Goal: Task Accomplishment & Management: Use online tool/utility

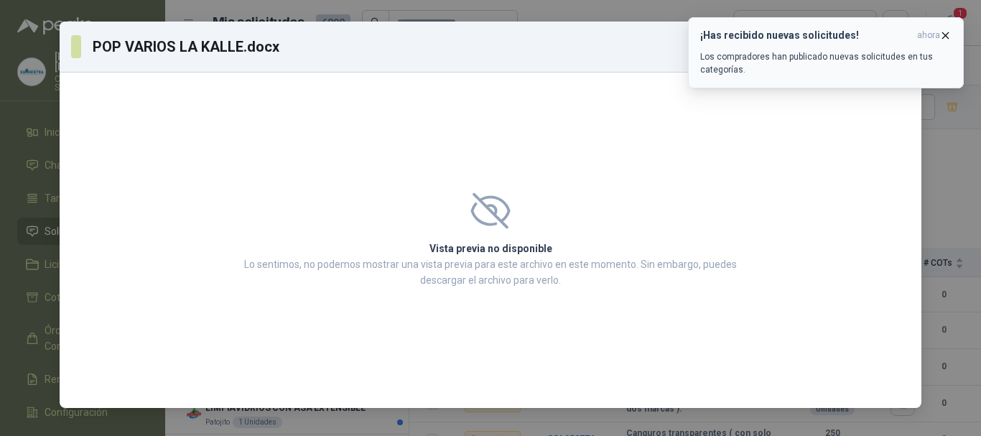
click at [939, 36] on span "ahora" at bounding box center [928, 35] width 23 height 12
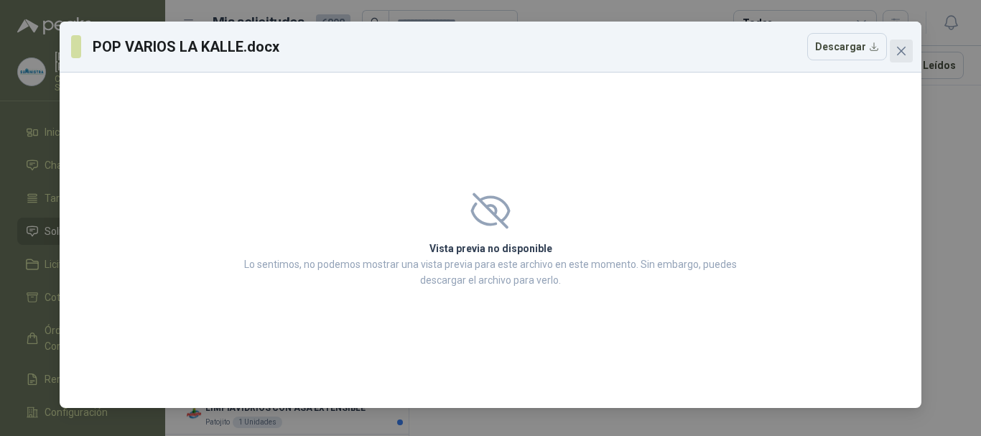
click at [894, 54] on span "Close" at bounding box center [901, 50] width 23 height 11
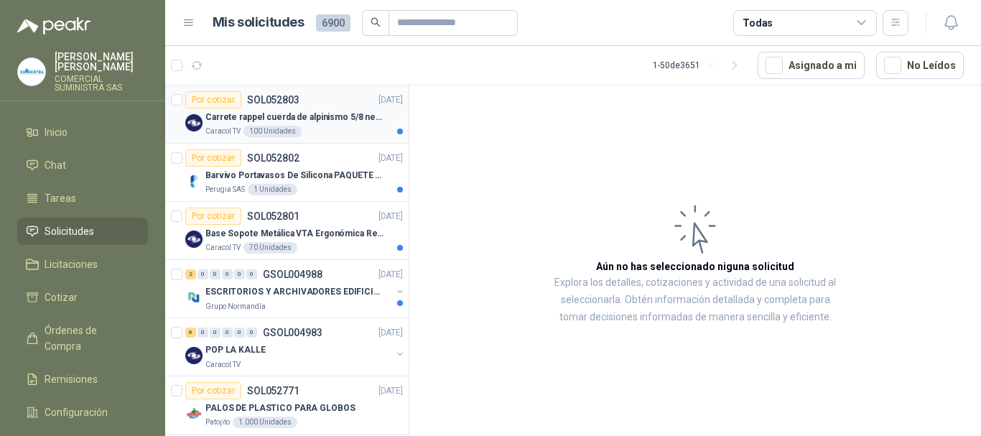
click at [213, 122] on p "Carrete rappel cuerda de alpinismo 5/8 negra 16mm" at bounding box center [294, 118] width 179 height 14
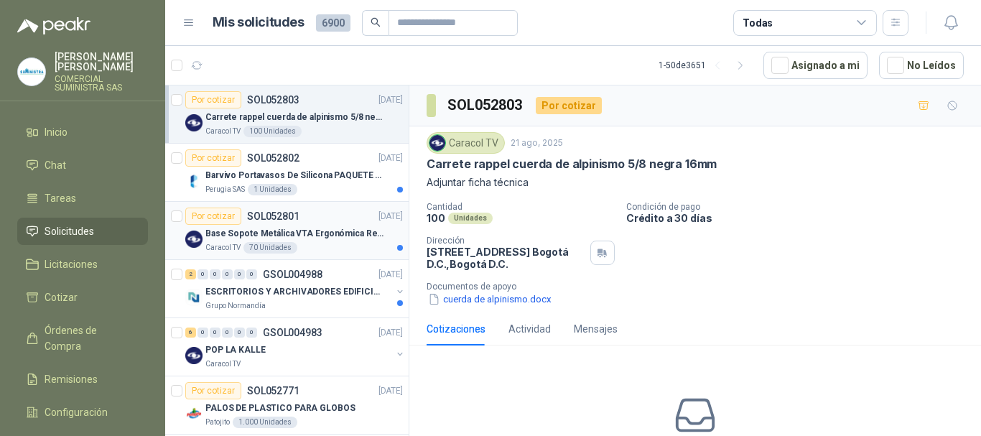
click at [225, 236] on p "Base Sopote Metálica VTA Ergonómica Retráctil para Portátil" at bounding box center [294, 234] width 179 height 14
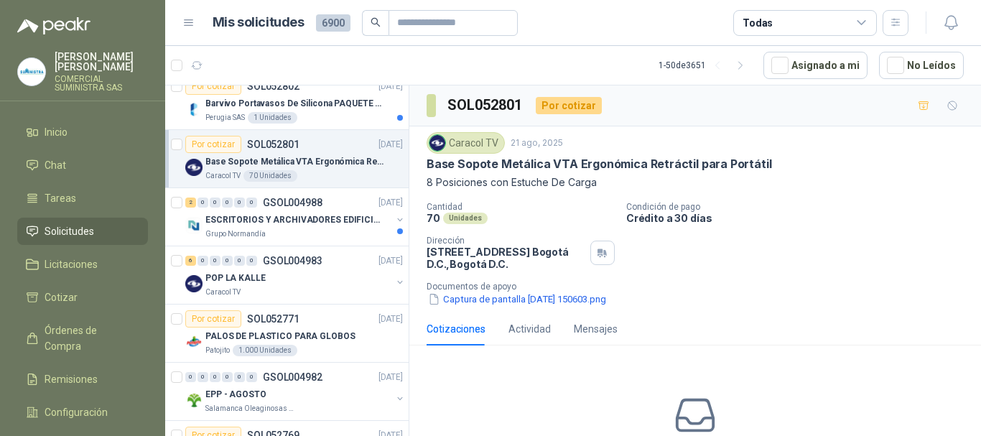
scroll to position [144, 0]
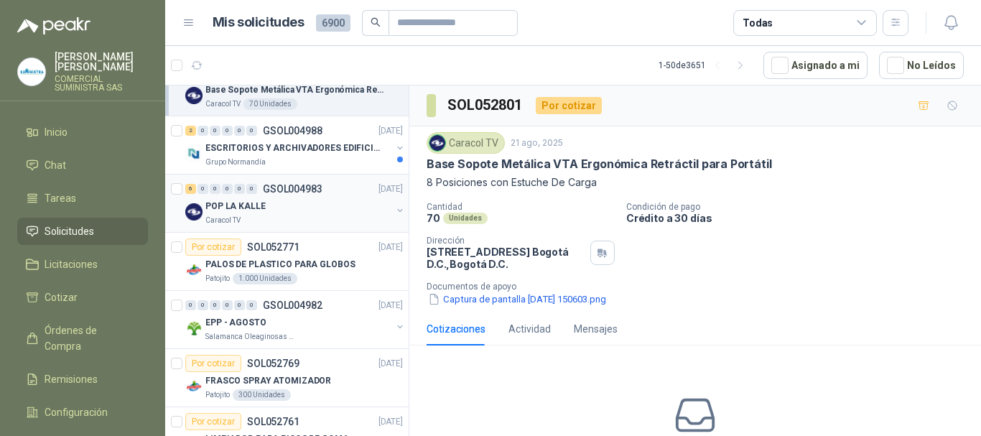
click at [231, 218] on p "Caracol TV" at bounding box center [222, 220] width 35 height 11
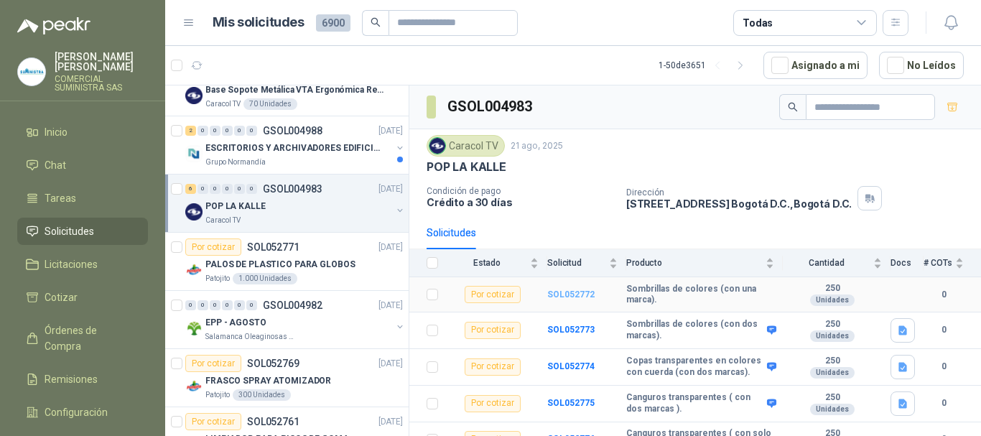
click at [580, 293] on b "SOL052772" at bounding box center [570, 295] width 47 height 10
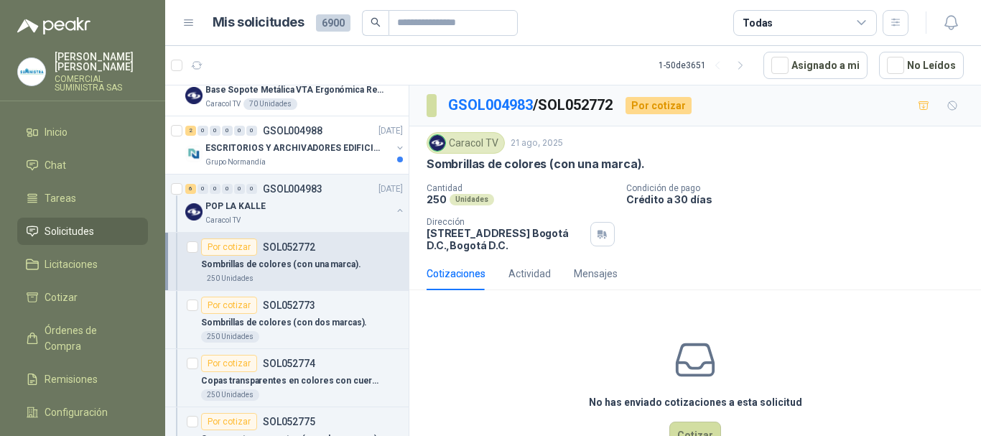
scroll to position [45, 0]
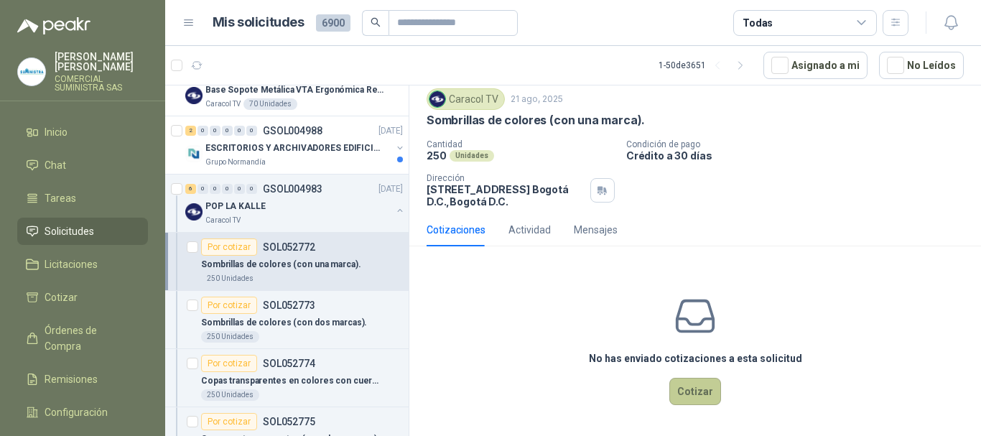
click at [693, 389] on button "Cotizar" at bounding box center [696, 391] width 52 height 27
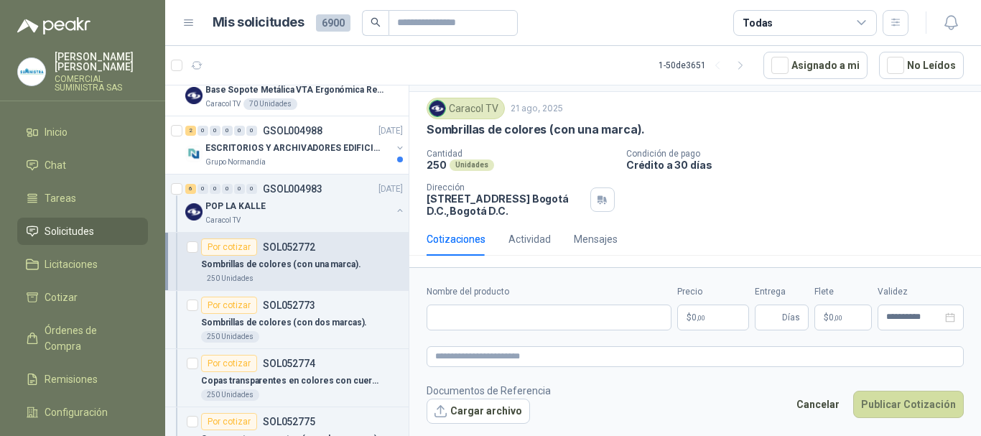
scroll to position [34, 0]
click at [529, 320] on input "Nombre del producto" at bounding box center [549, 318] width 245 height 26
click at [764, 190] on div "Cantidad 250 Unidades Condición de pago Crédito a 30 días Dirección CALLE 103 N…" at bounding box center [695, 183] width 537 height 68
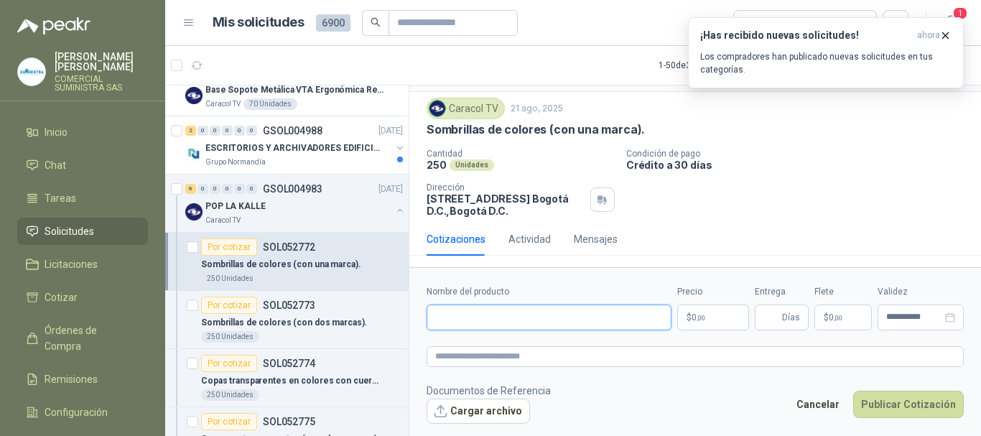
click at [478, 319] on input "Nombre del producto" at bounding box center [549, 318] width 245 height 26
type input "*"
type input "**********"
click at [481, 358] on textarea at bounding box center [695, 356] width 537 height 21
paste textarea "**********"
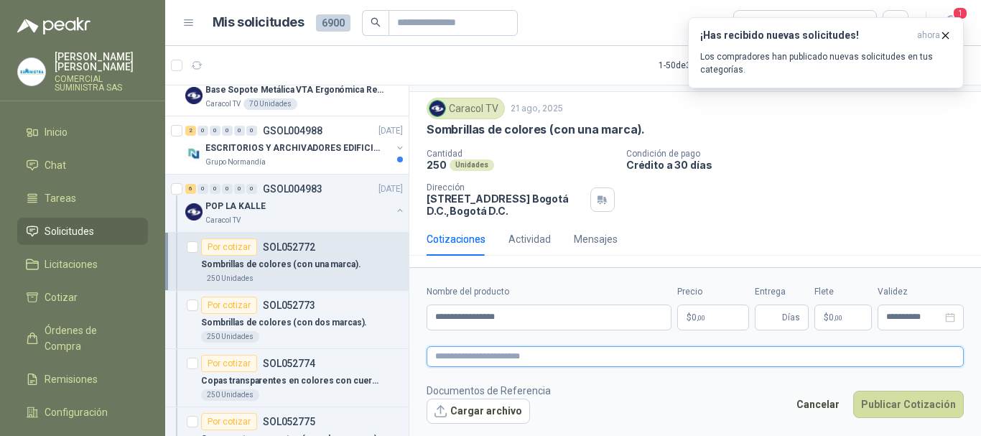
type textarea "**********"
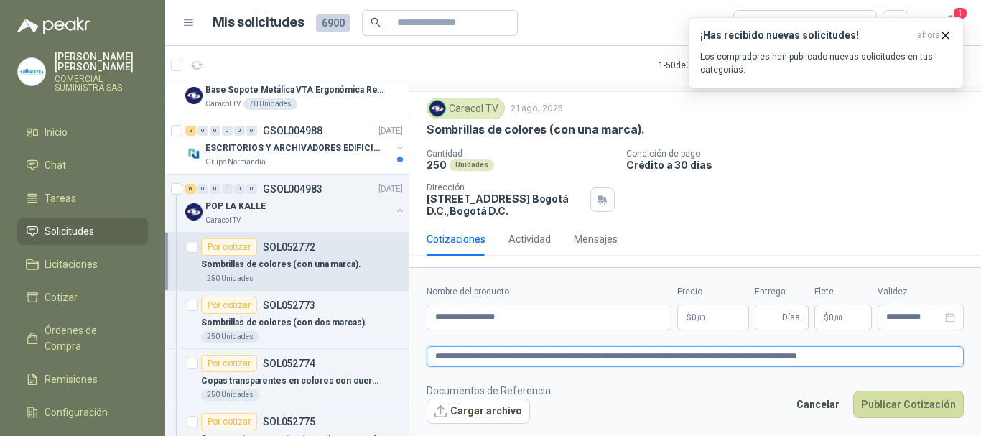
scroll to position [45, 0]
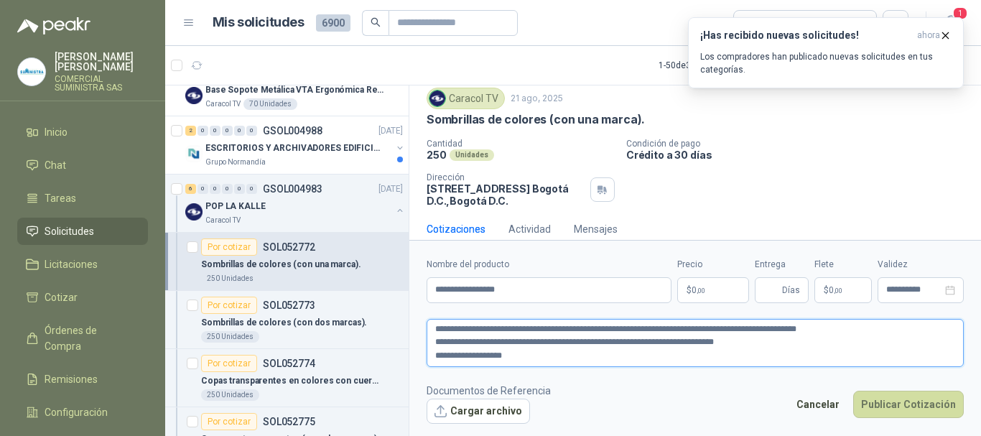
drag, startPoint x: 523, startPoint y: 353, endPoint x: 432, endPoint y: 353, distance: 90.5
click at [432, 353] on textarea "**********" at bounding box center [695, 343] width 537 height 48
click at [513, 352] on textarea "**********" at bounding box center [695, 343] width 537 height 48
type textarea "**********"
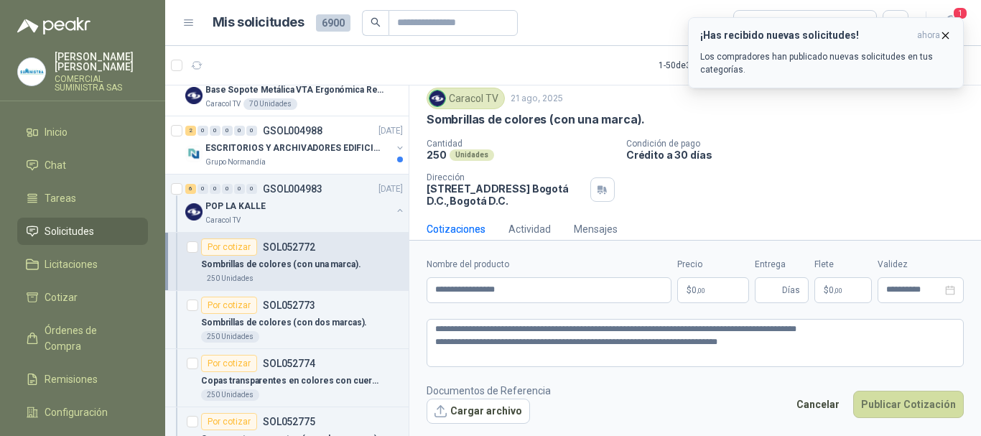
click at [944, 34] on icon "button" at bounding box center [946, 35] width 6 height 6
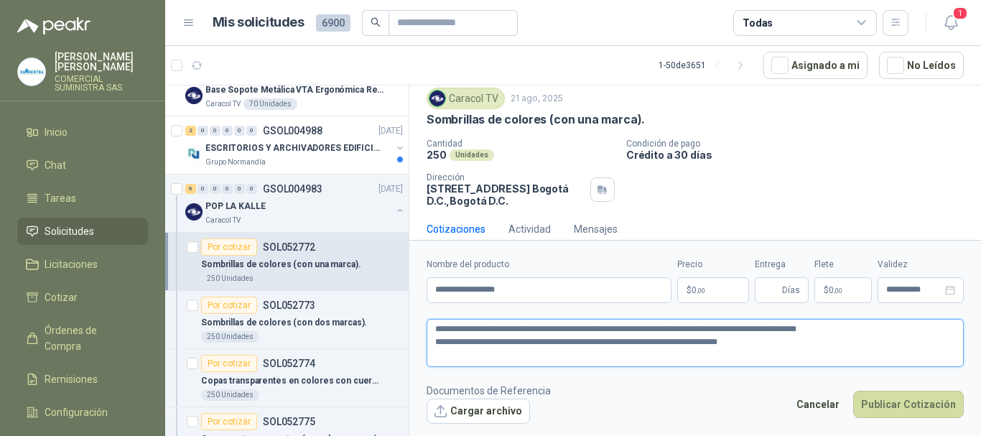
click at [482, 355] on textarea "**********" at bounding box center [695, 343] width 537 height 48
type textarea "**********"
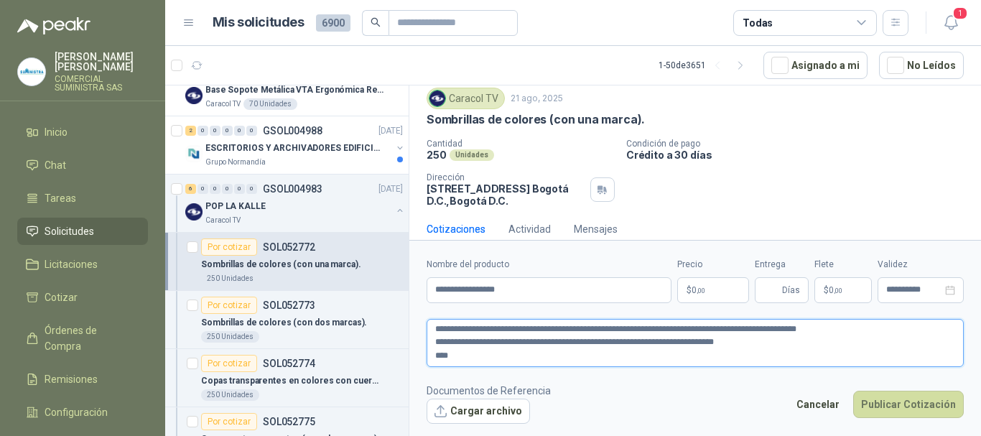
type textarea "**********"
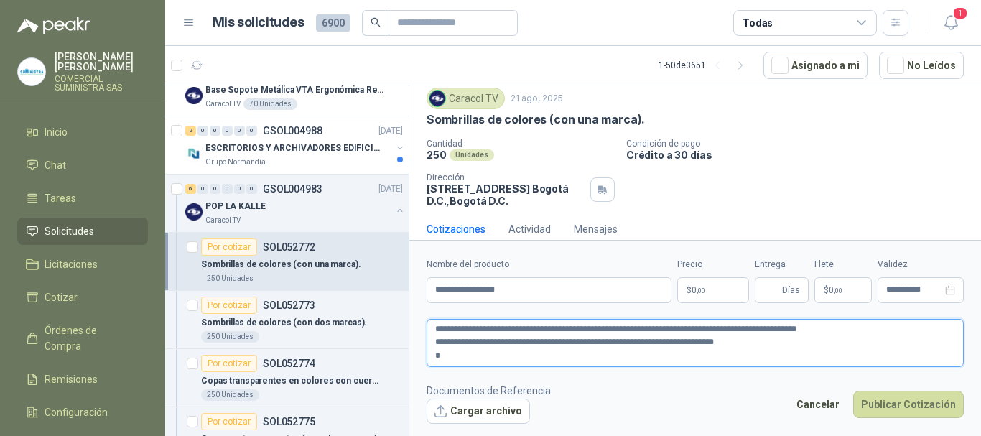
type textarea "**********"
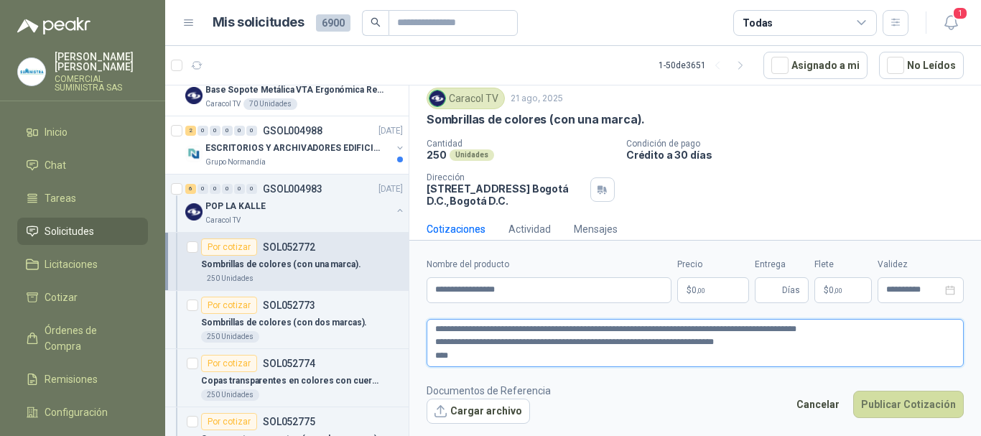
type textarea "**********"
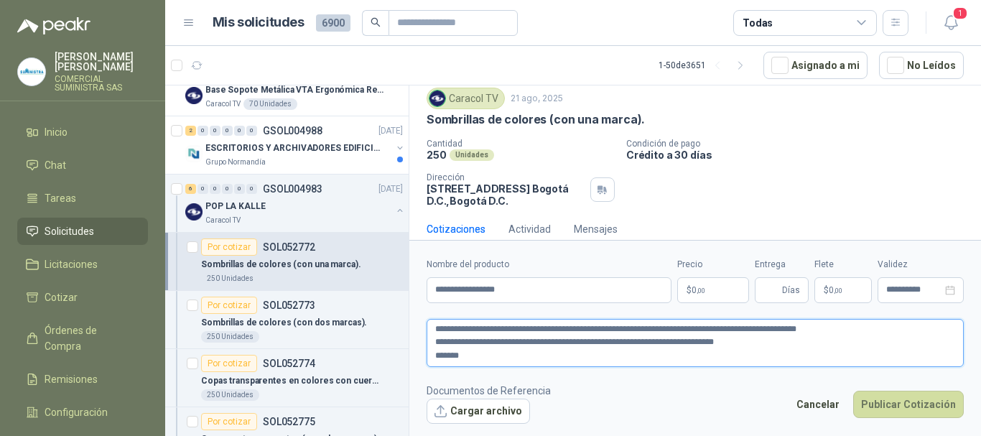
type textarea "**********"
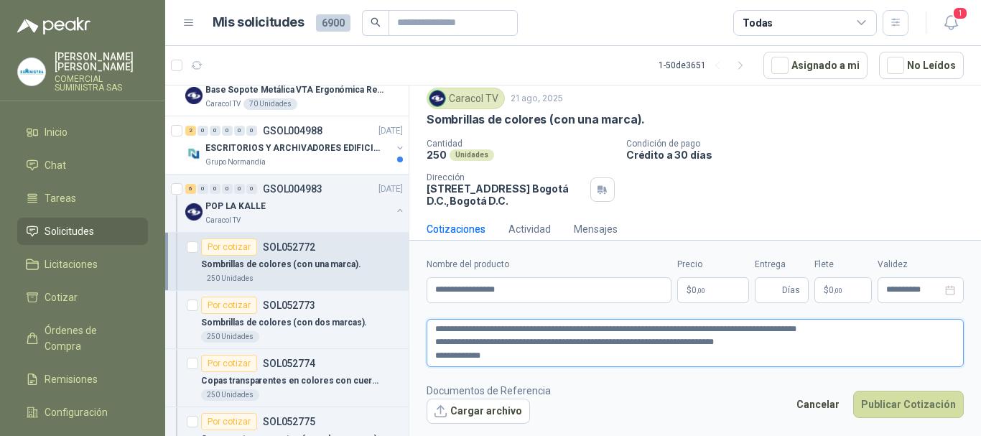
type textarea "**********"
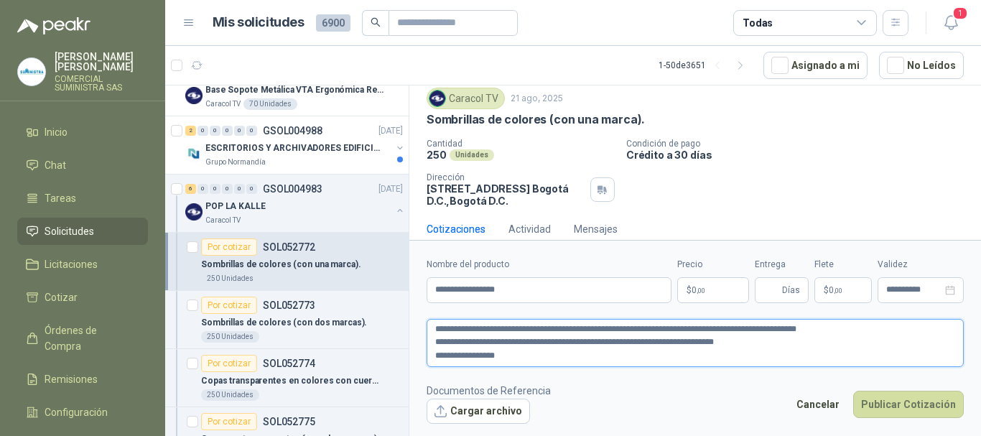
type textarea "**********"
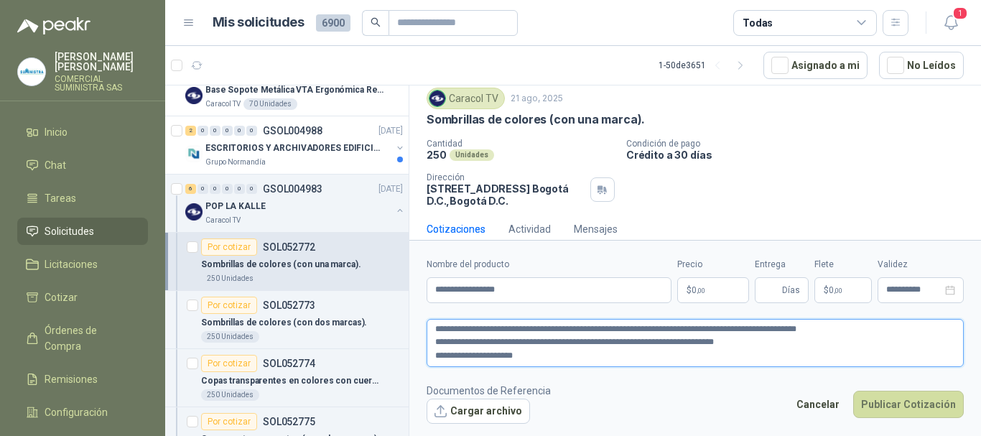
type textarea "**********"
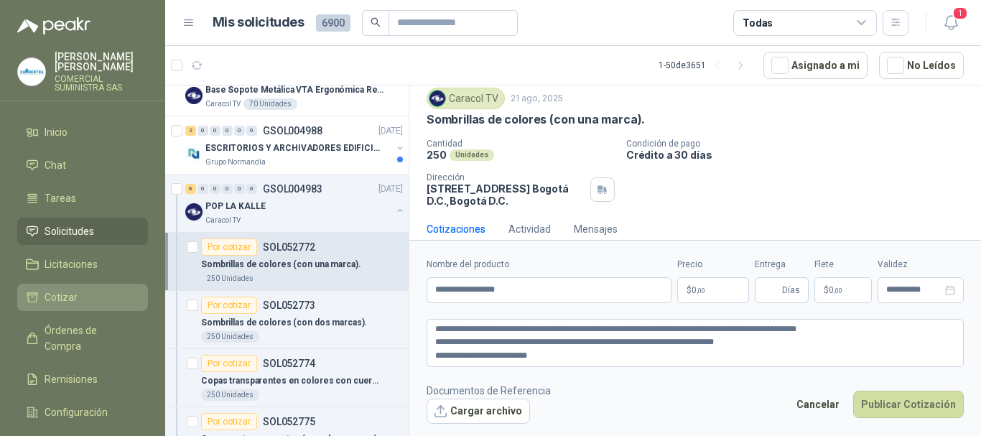
click at [66, 290] on span "Cotizar" at bounding box center [61, 298] width 33 height 16
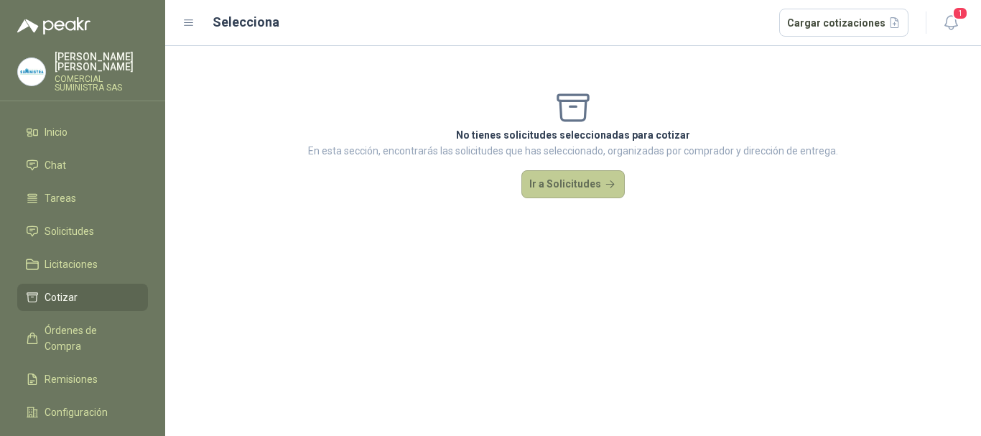
click at [565, 180] on button "Ir a Solicitudes" at bounding box center [573, 184] width 103 height 29
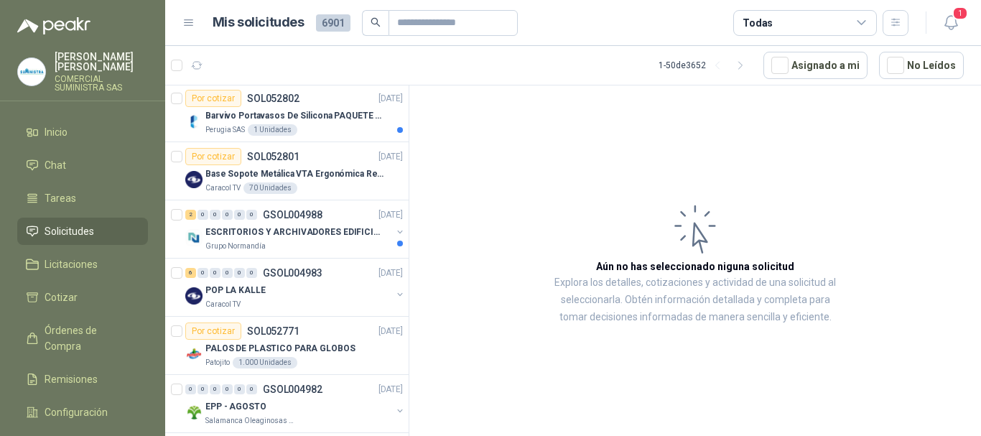
scroll to position [144, 0]
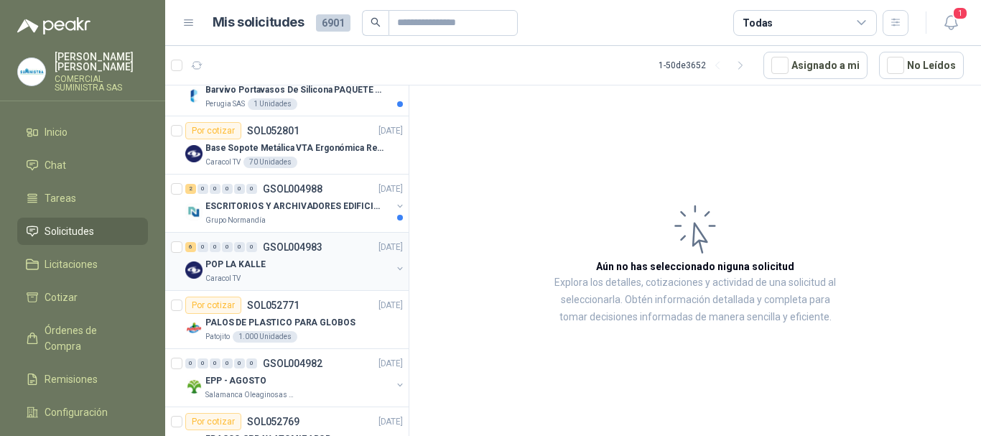
click at [244, 274] on div "Caracol TV" at bounding box center [298, 278] width 186 height 11
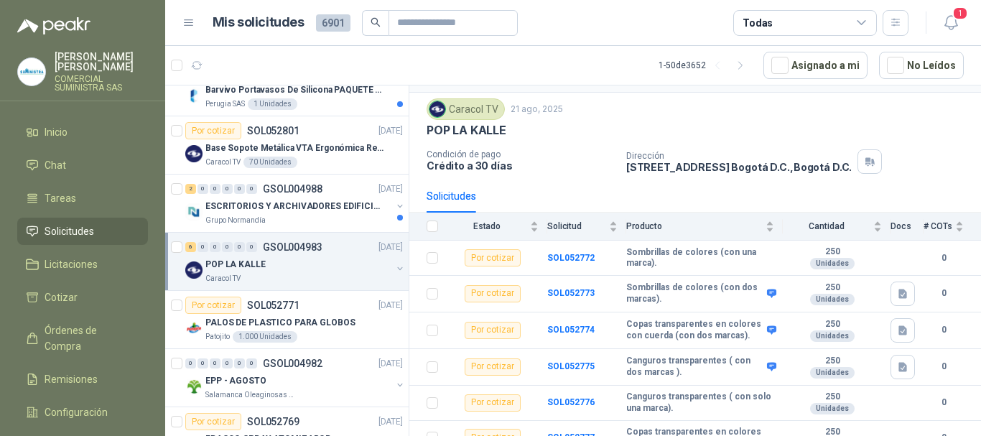
scroll to position [51, 0]
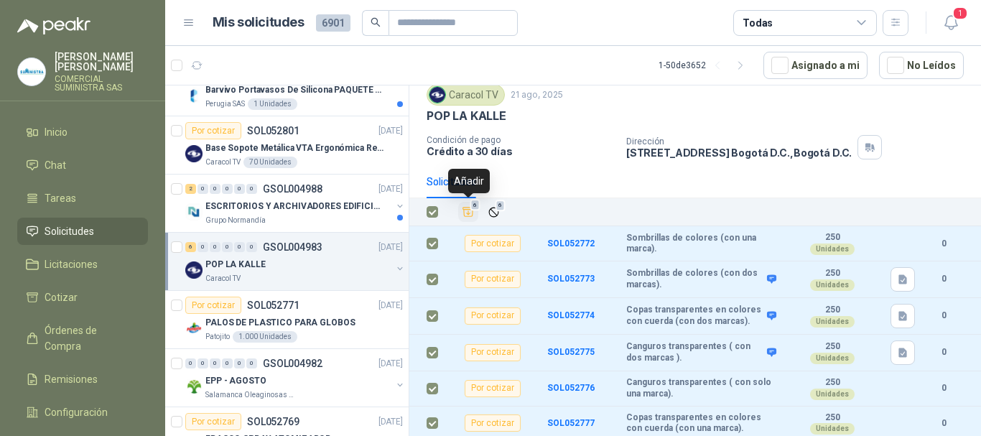
click at [472, 215] on icon "Añadir" at bounding box center [468, 211] width 13 height 13
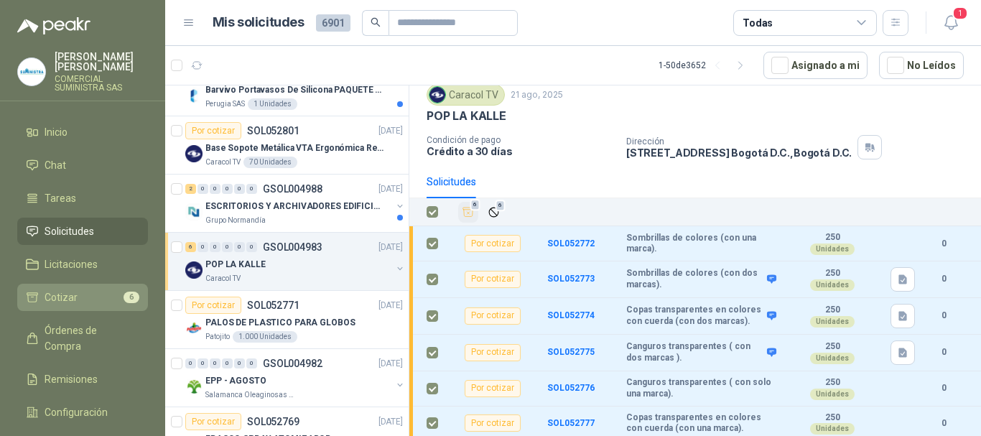
click at [86, 290] on li "Cotizar 6" at bounding box center [83, 298] width 114 height 16
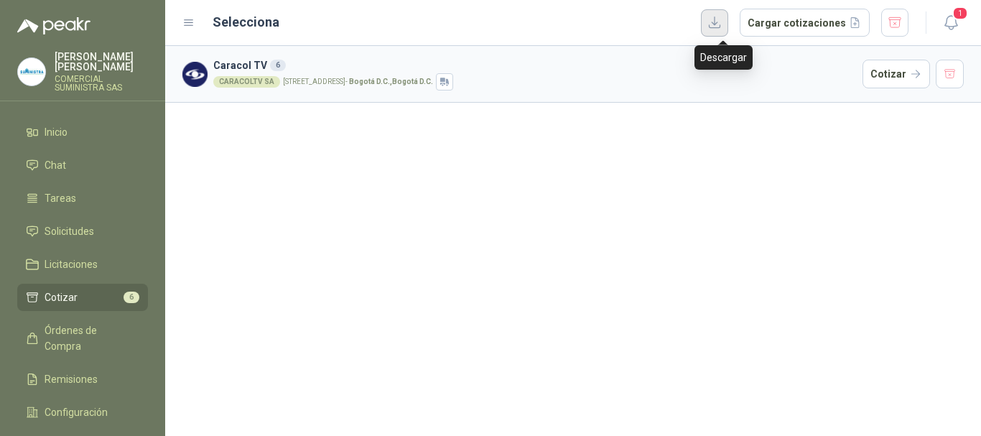
click at [719, 21] on button "button" at bounding box center [714, 22] width 27 height 27
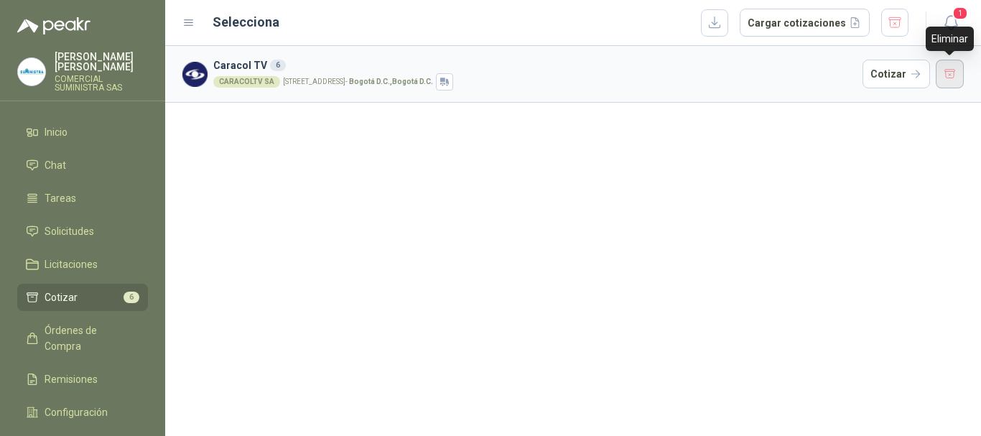
click at [947, 75] on button "button" at bounding box center [950, 74] width 29 height 29
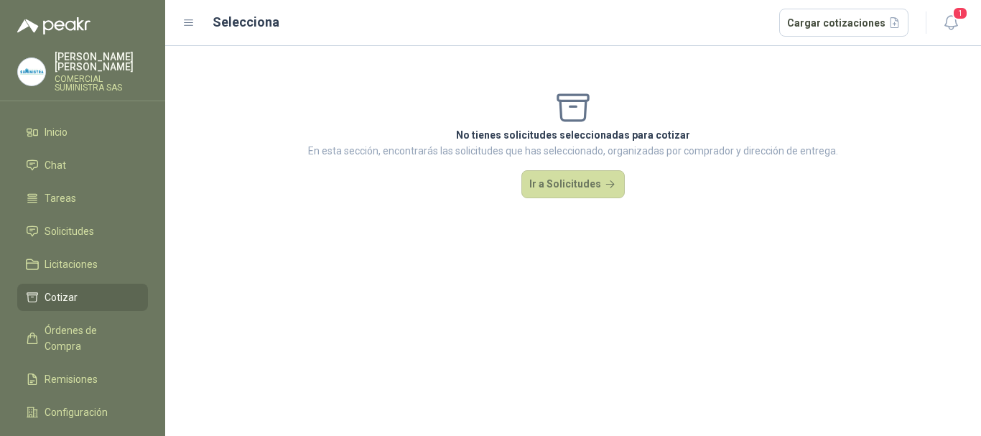
click at [51, 290] on span "Cotizar" at bounding box center [61, 298] width 33 height 16
click at [595, 179] on button "Ir a Solicitudes" at bounding box center [573, 184] width 103 height 29
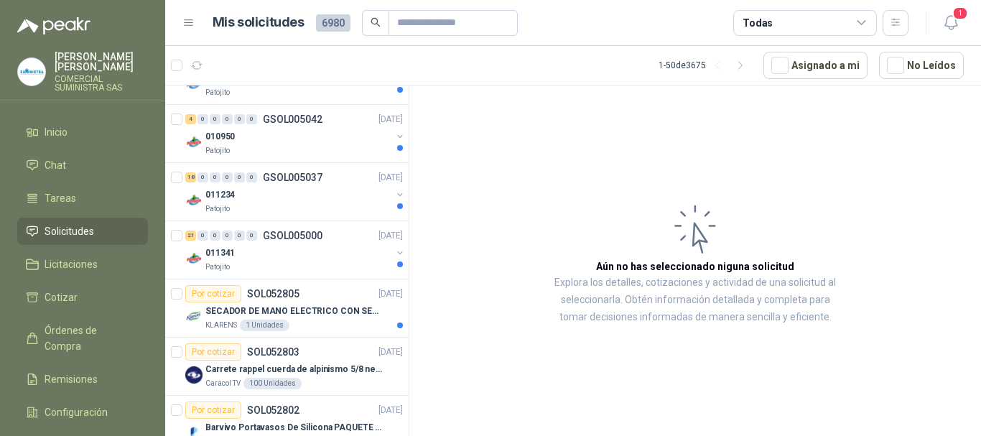
scroll to position [1221, 0]
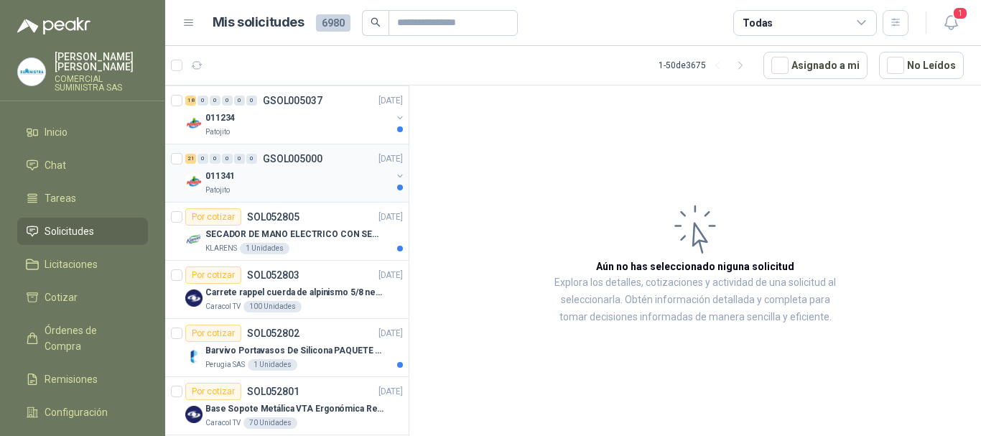
click at [313, 174] on div "011341" at bounding box center [298, 175] width 186 height 17
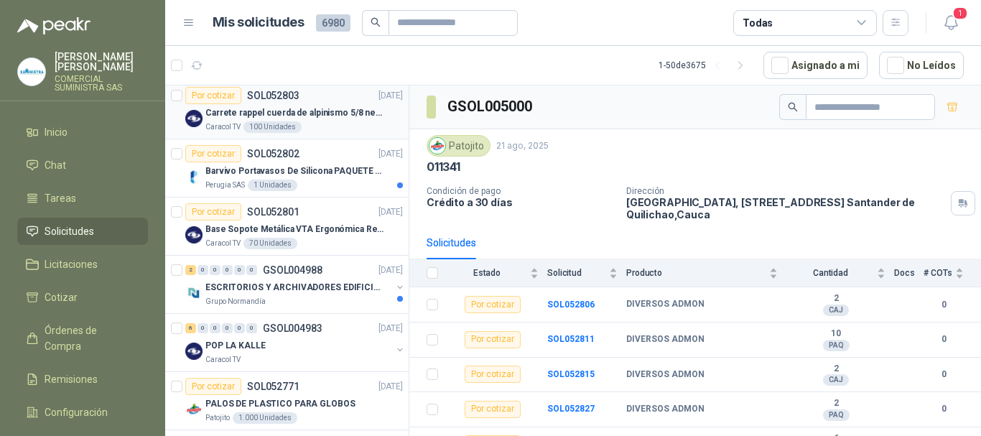
scroll to position [1437, 0]
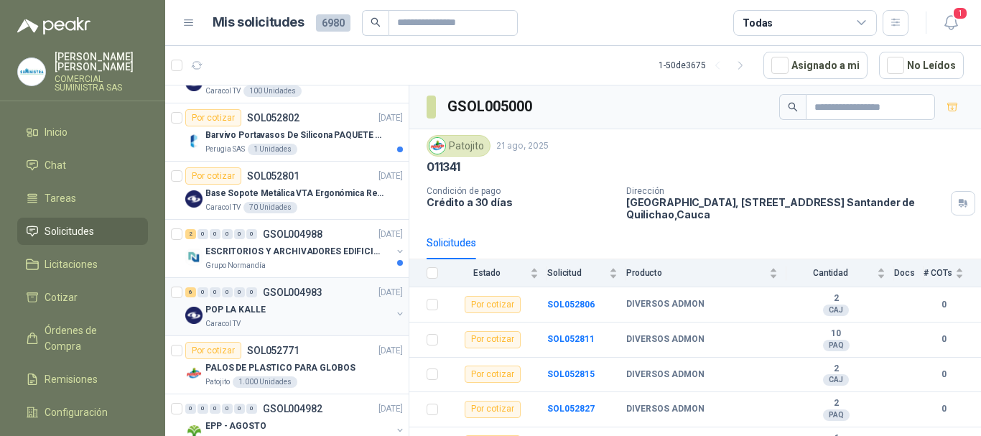
click at [284, 317] on div "POP LA KALLE" at bounding box center [298, 309] width 186 height 17
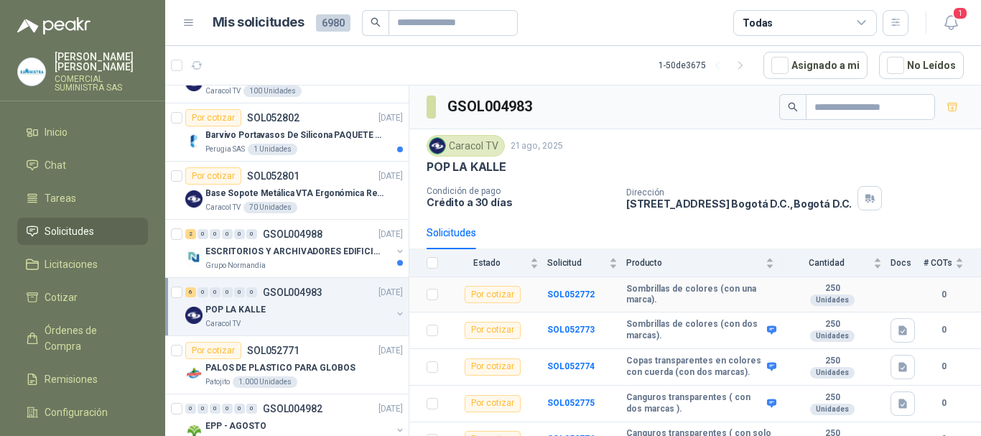
scroll to position [51, 0]
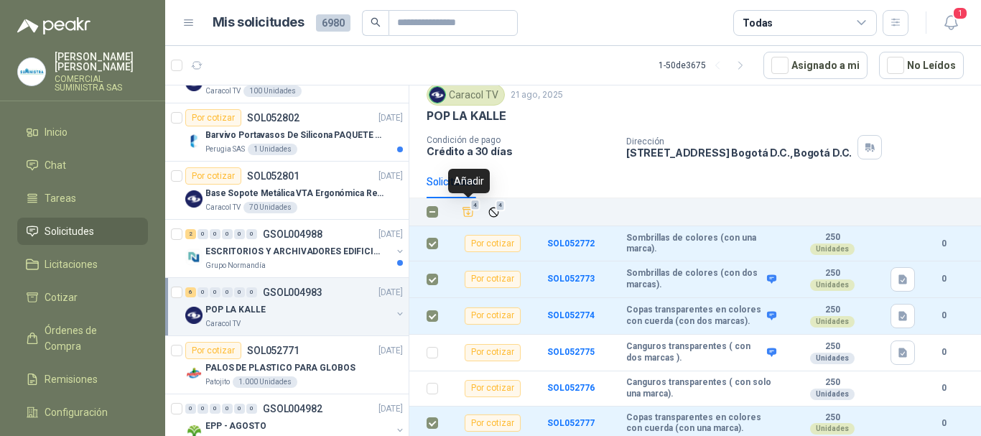
drag, startPoint x: 468, startPoint y: 211, endPoint x: 482, endPoint y: 216, distance: 14.5
click at [468, 212] on icon "Añadir" at bounding box center [468, 212] width 11 height 9
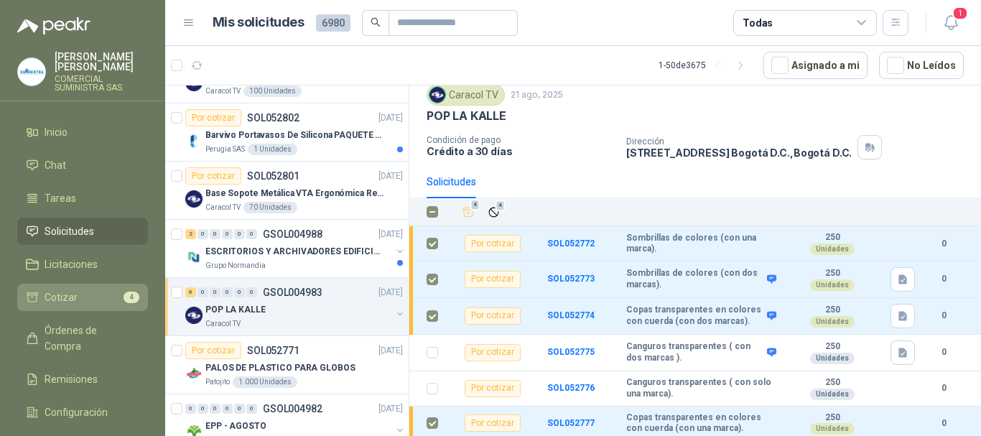
click at [83, 290] on li "Cotizar 4" at bounding box center [83, 298] width 114 height 16
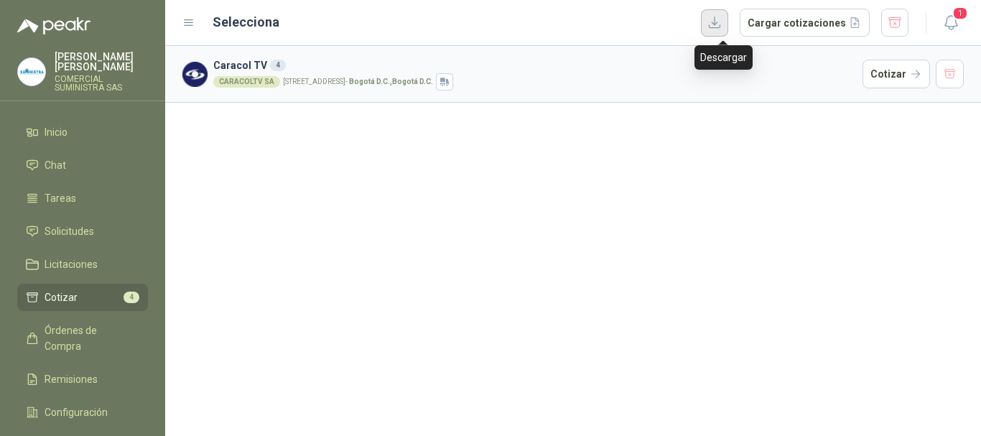
click at [718, 21] on button "button" at bounding box center [714, 22] width 27 height 27
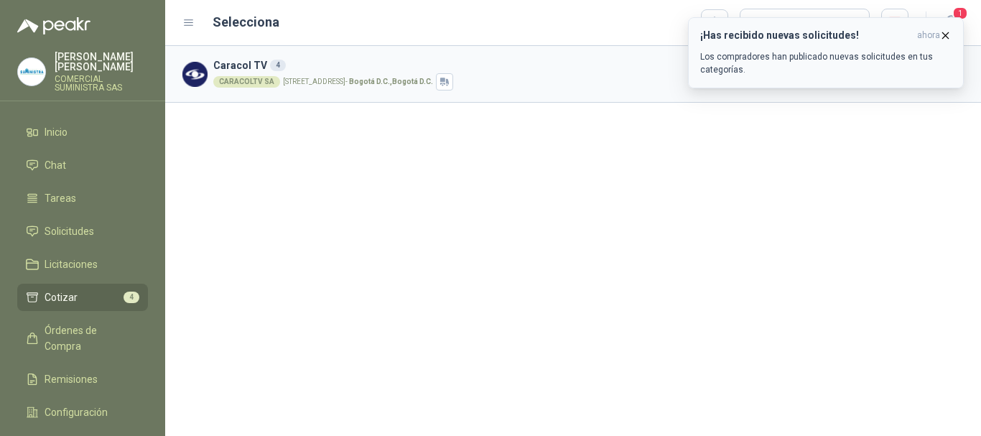
click at [948, 37] on icon "button" at bounding box center [946, 35] width 6 height 6
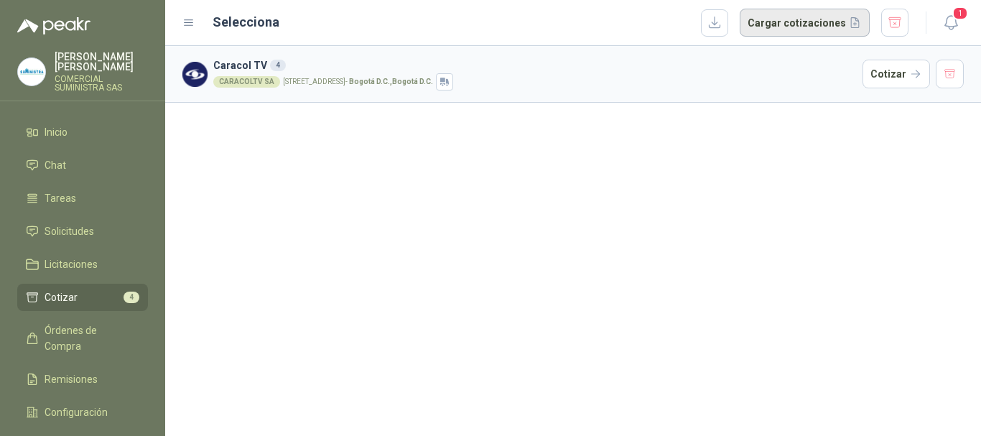
click at [820, 22] on button "Cargar cotizaciones" at bounding box center [805, 23] width 130 height 29
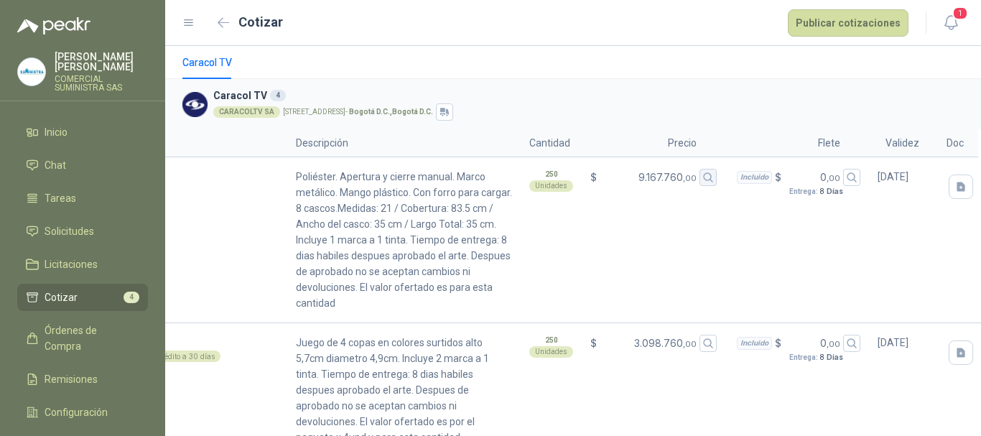
click at [703, 177] on icon "button" at bounding box center [709, 178] width 12 height 12
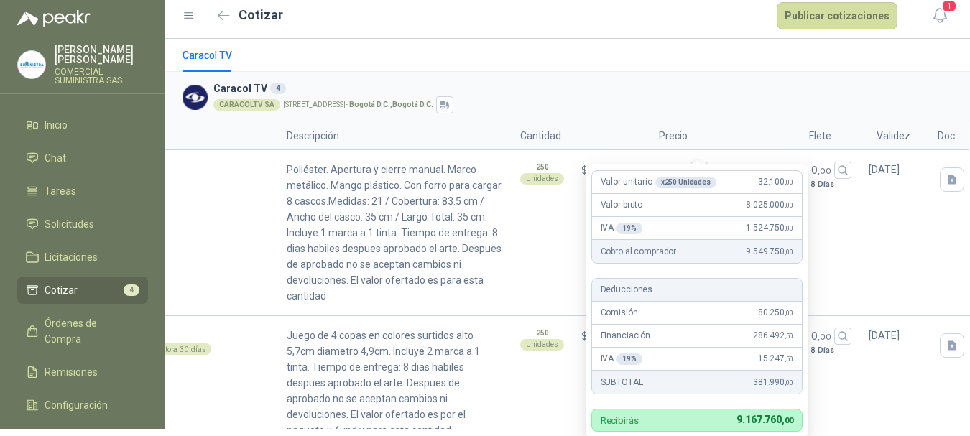
scroll to position [9, 0]
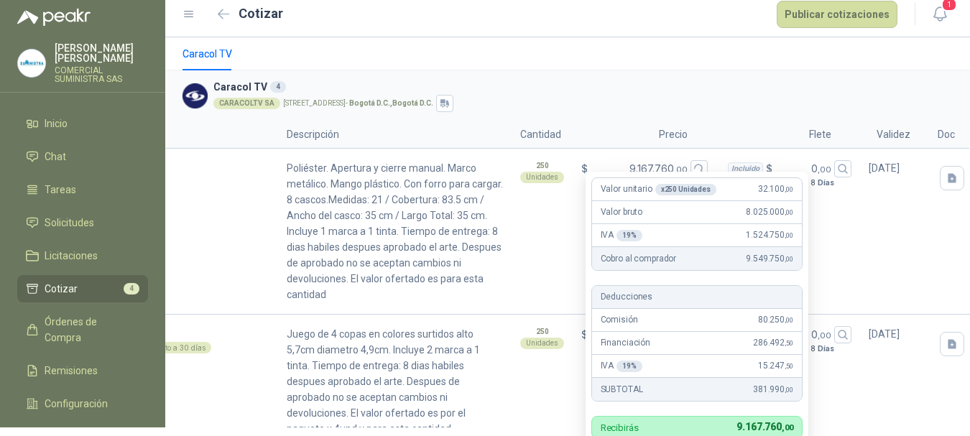
click at [732, 68] on div "Caracol TV" at bounding box center [567, 53] width 770 height 33
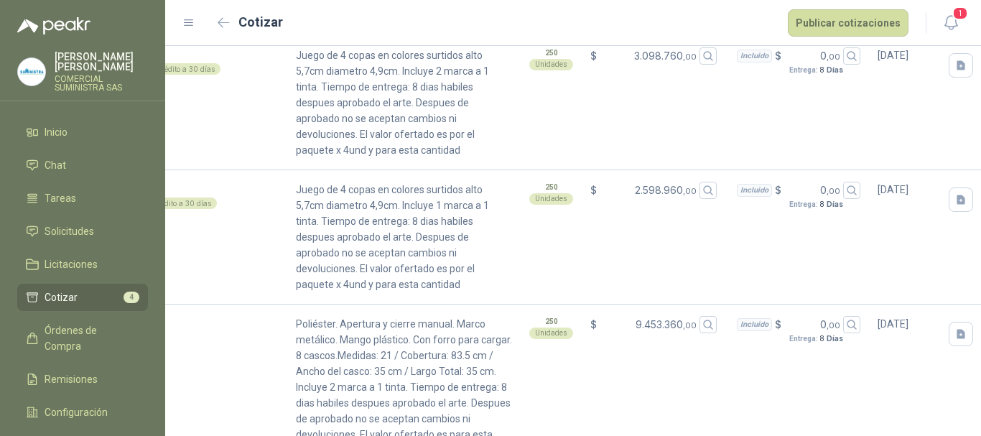
scroll to position [333, 0]
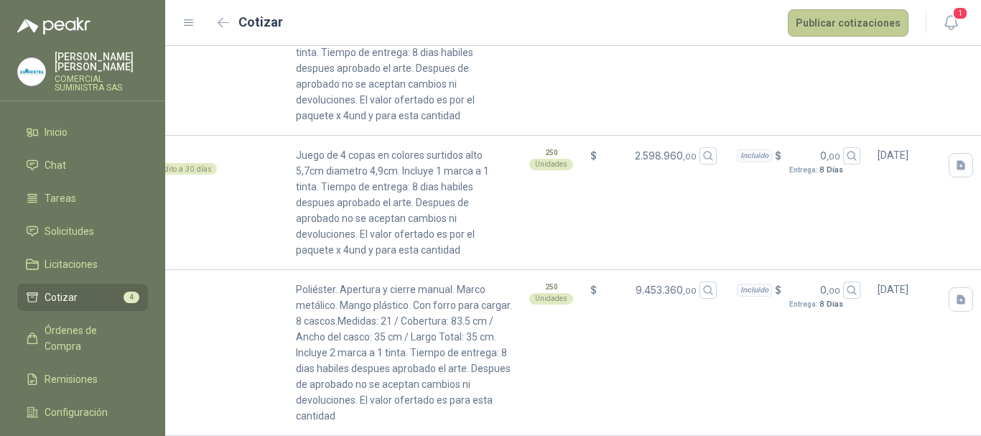
click at [835, 29] on button "Publicar cotizaciones" at bounding box center [848, 22] width 121 height 27
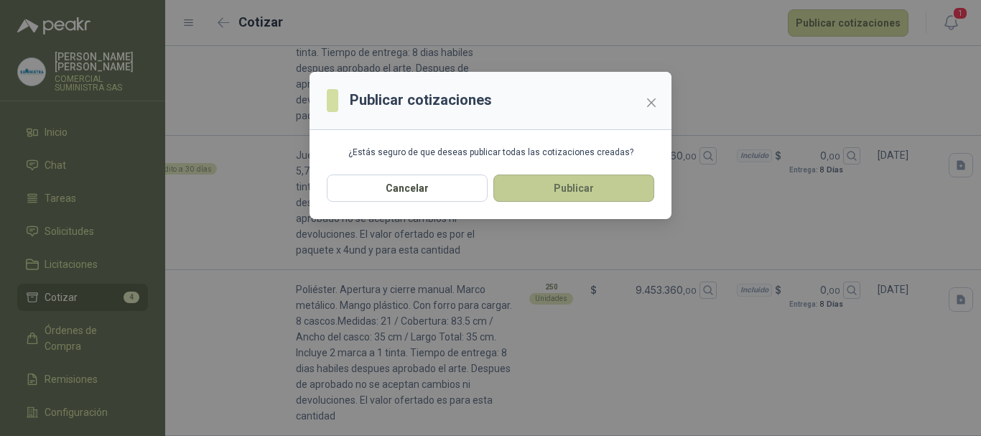
click at [568, 191] on button "Publicar" at bounding box center [574, 188] width 161 height 27
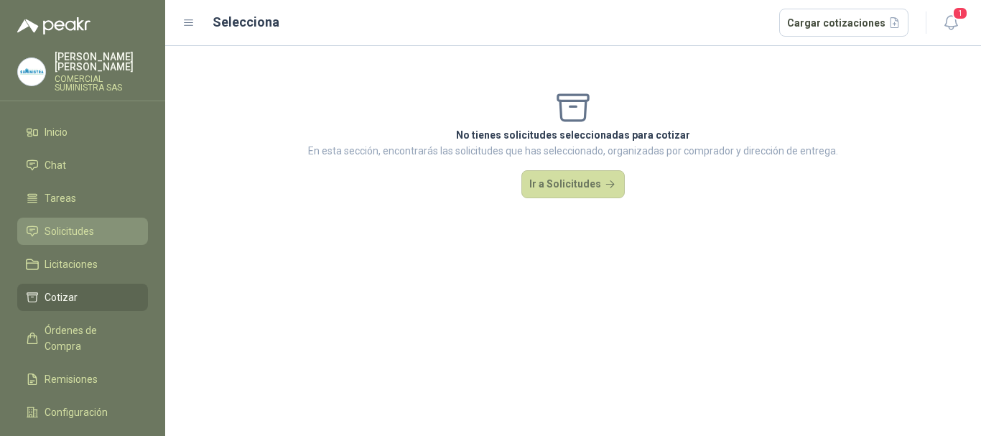
click at [53, 223] on span "Solicitudes" at bounding box center [70, 231] width 50 height 16
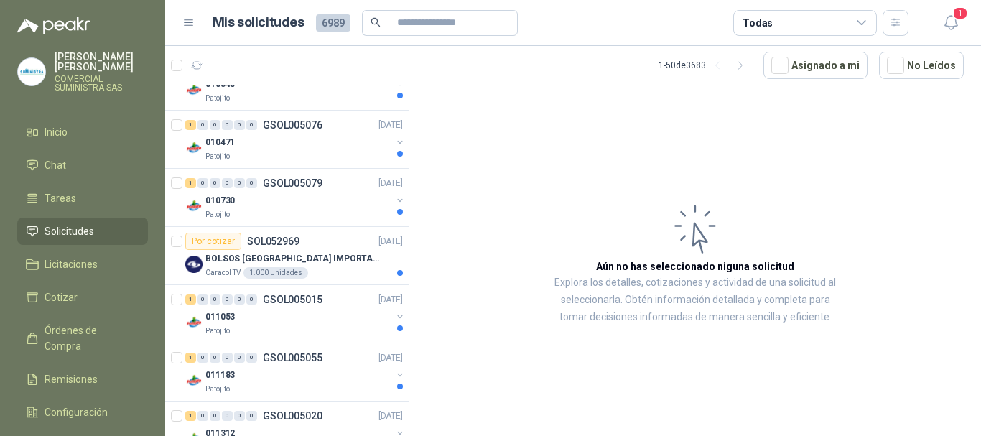
scroll to position [287, 0]
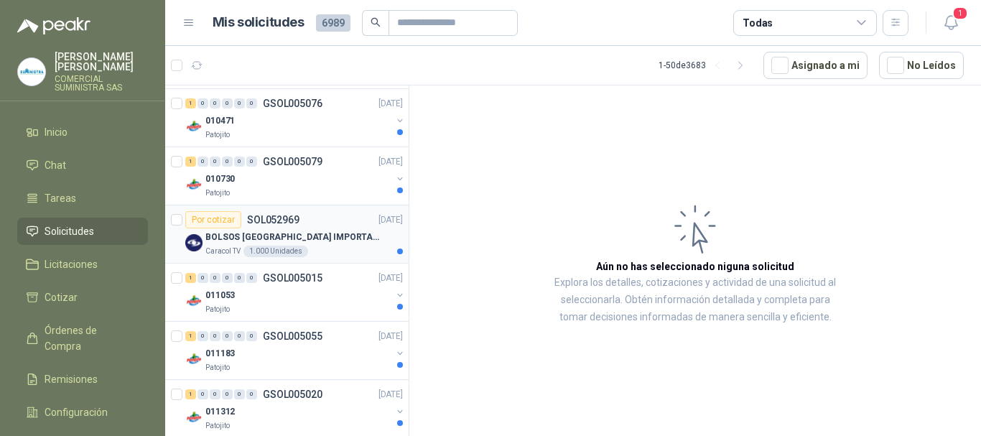
click at [226, 232] on p "BOLSOS VENECIA IMPORTADO VA-397-1" at bounding box center [294, 238] width 179 height 14
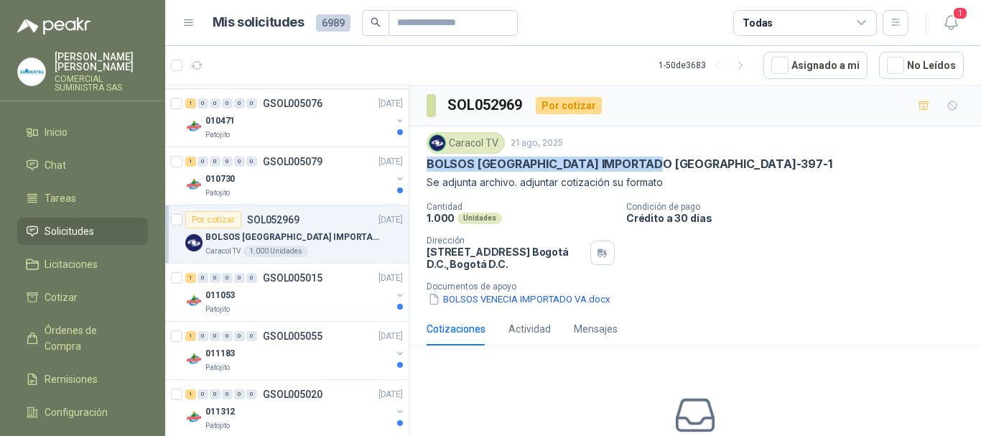
drag, startPoint x: 428, startPoint y: 159, endPoint x: 685, endPoint y: 162, distance: 257.2
click at [685, 162] on div "BOLSOS VENECIA IMPORTADO VA-397-1" at bounding box center [695, 164] width 537 height 15
copy p "BOLSOS VENECIA IMPORTADO VA-397-1"
click at [773, 153] on div "Caracol TV 21 ago, 2025" at bounding box center [695, 143] width 537 height 22
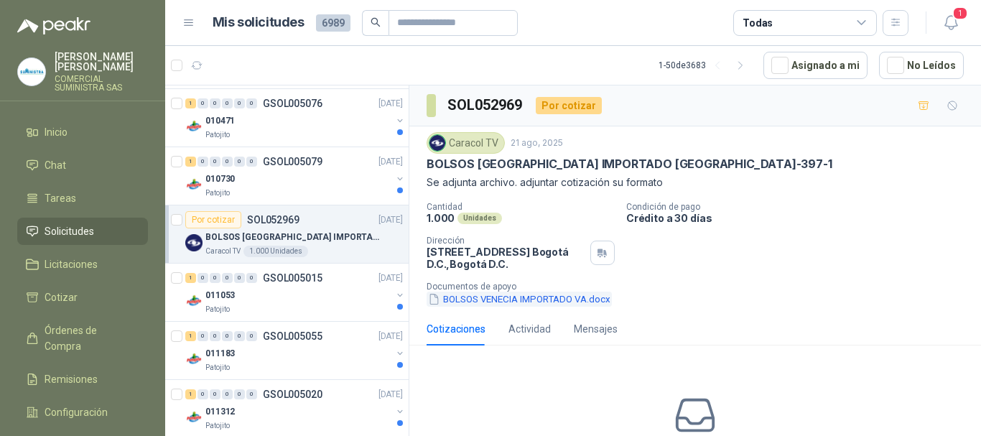
click at [522, 298] on button "BOLSOS VENECIA IMPORTADO VA.docx" at bounding box center [519, 299] width 185 height 15
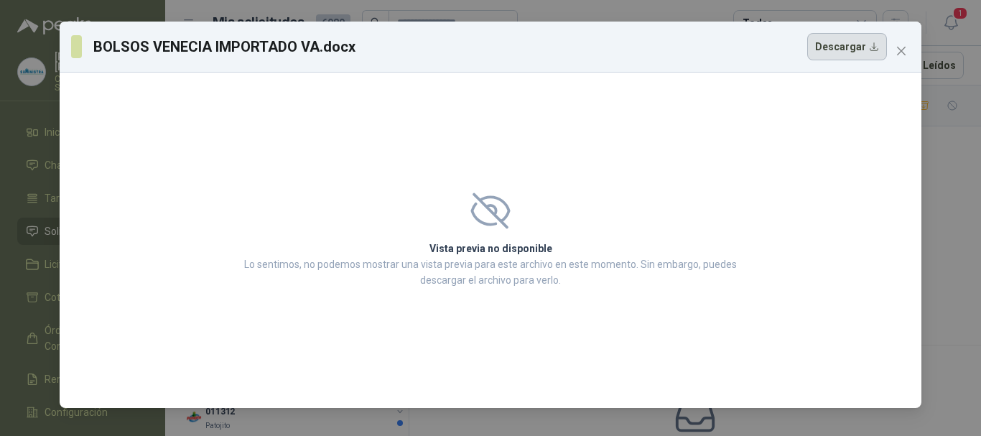
click at [863, 49] on button "Descargar" at bounding box center [847, 46] width 80 height 27
click at [894, 48] on span "Close" at bounding box center [901, 50] width 23 height 11
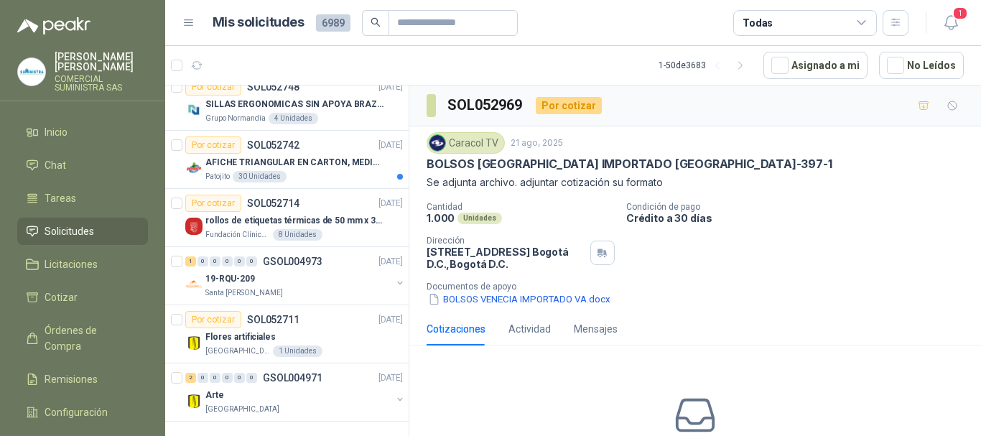
scroll to position [2574, 0]
click at [218, 398] on p "Arte" at bounding box center [214, 395] width 19 height 14
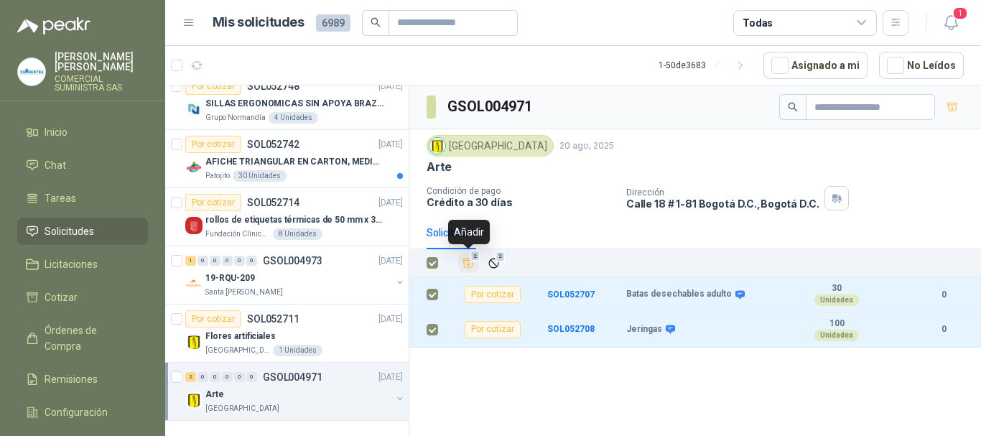
click at [473, 259] on span "2" at bounding box center [476, 256] width 10 height 11
click at [575, 215] on div "Universidad de los Andes 20 ago, 2025 Arte Condición de pago Crédito a 30 días …" at bounding box center [695, 172] width 572 height 87
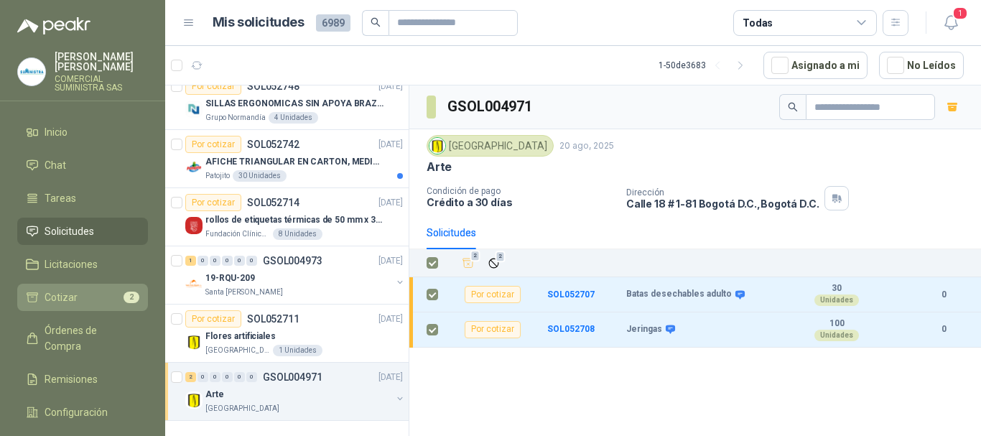
click at [93, 290] on li "Cotizar 2" at bounding box center [83, 298] width 114 height 16
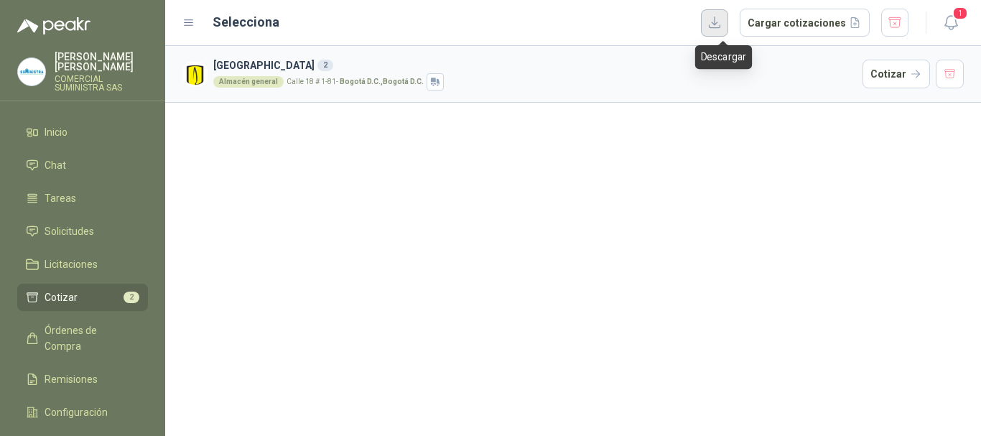
click at [723, 24] on button "button" at bounding box center [714, 22] width 27 height 27
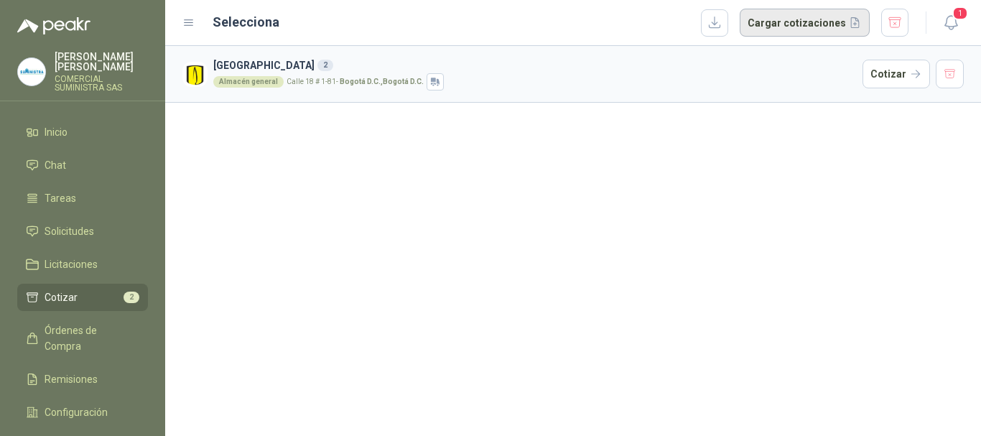
click at [789, 24] on button "Cargar cotizaciones" at bounding box center [805, 23] width 130 height 29
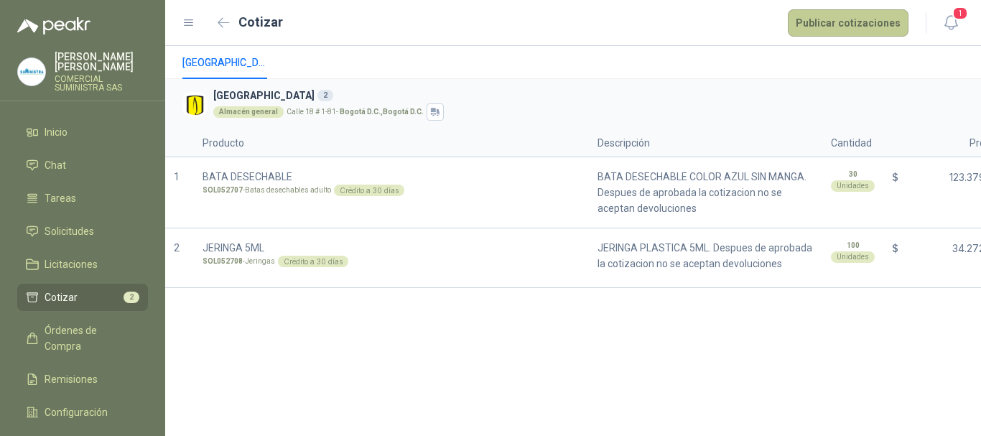
click at [885, 22] on button "Publicar cotizaciones" at bounding box center [848, 22] width 121 height 27
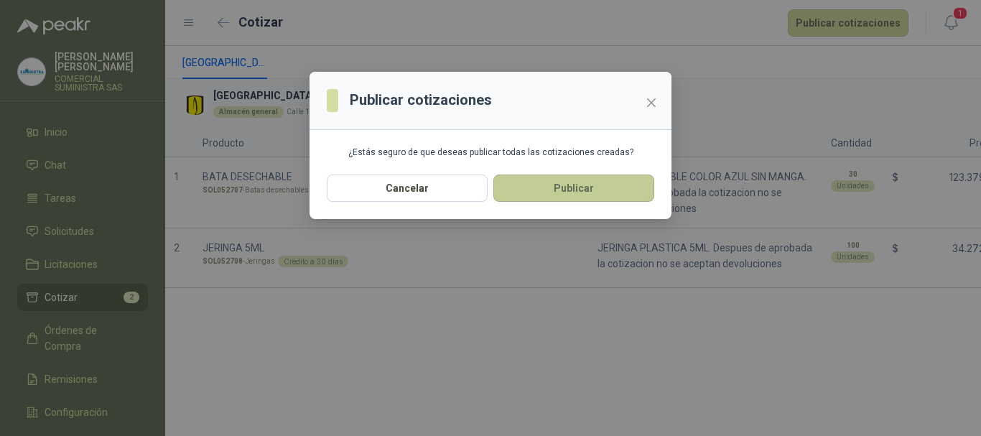
click at [566, 187] on button "Publicar" at bounding box center [574, 188] width 161 height 27
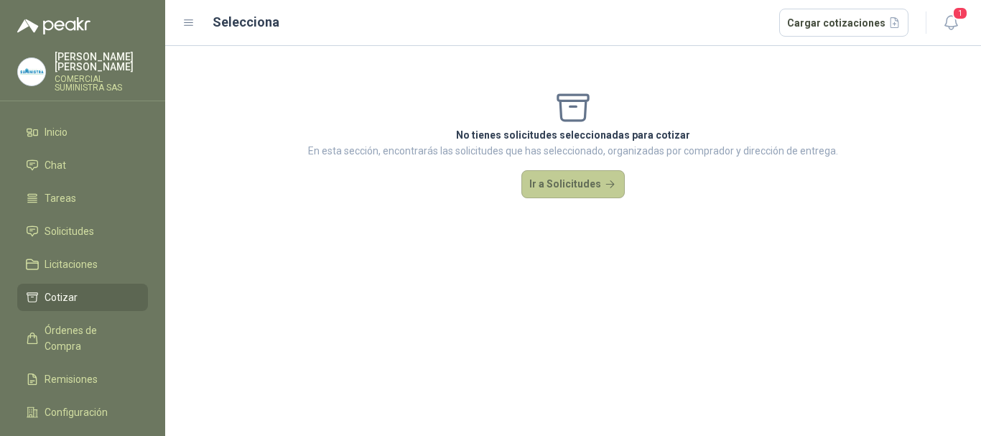
click at [575, 185] on button "Ir a Solicitudes" at bounding box center [573, 184] width 103 height 29
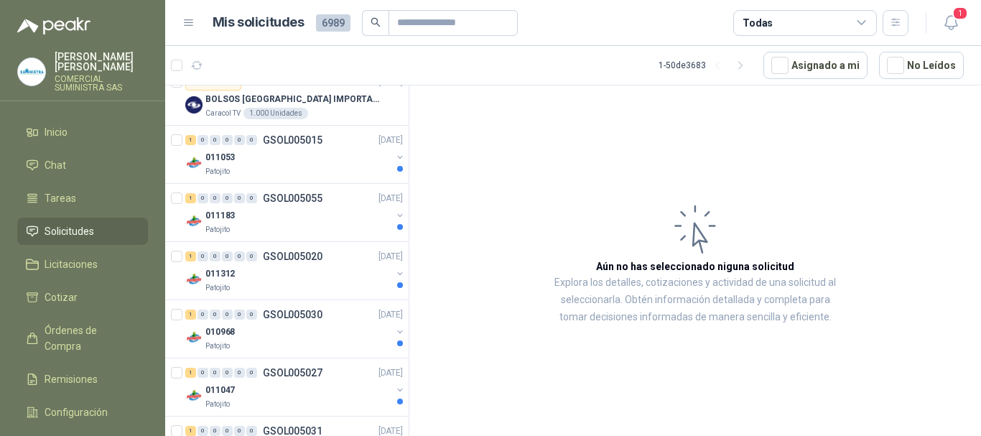
scroll to position [431, 0]
